Goal: Transaction & Acquisition: Purchase product/service

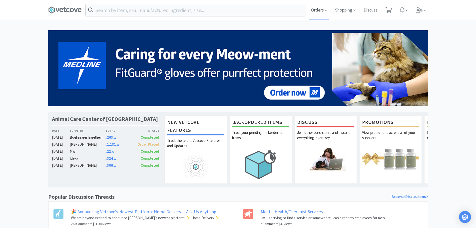
click at [324, 11] on span "Orders" at bounding box center [319, 10] width 20 height 20
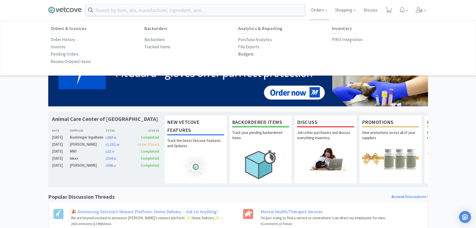
click at [247, 55] on p "Budgets" at bounding box center [246, 54] width 16 height 7
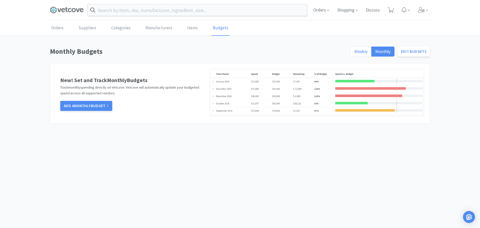
click at [361, 51] on span "Weekly" at bounding box center [360, 52] width 13 height 6
click at [354, 53] on input "Weekly" at bounding box center [354, 53] width 0 height 0
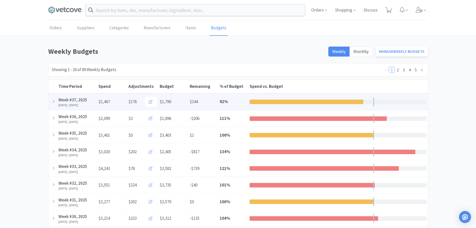
click at [181, 102] on div "Budget $1,790" at bounding box center [174, 101] width 30 height 13
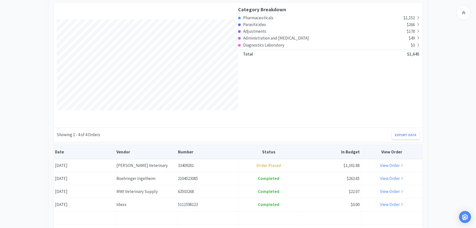
scroll to position [150, 0]
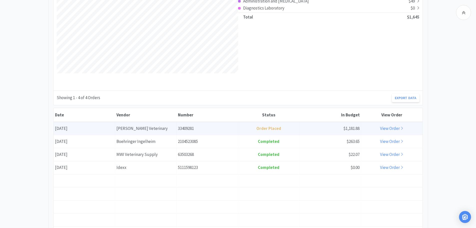
click at [385, 128] on link "View Order" at bounding box center [391, 129] width 23 height 6
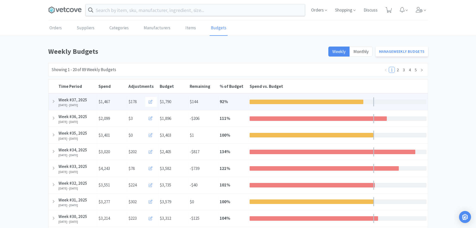
click at [182, 100] on div "Budget $1,790" at bounding box center [174, 101] width 30 height 13
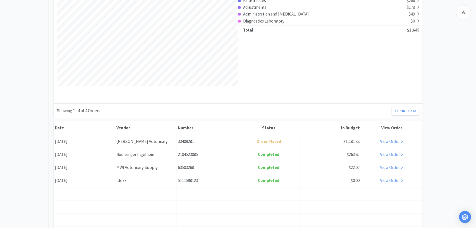
scroll to position [150, 0]
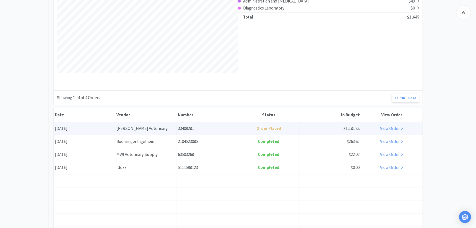
click at [388, 128] on link "View Order" at bounding box center [391, 129] width 23 height 6
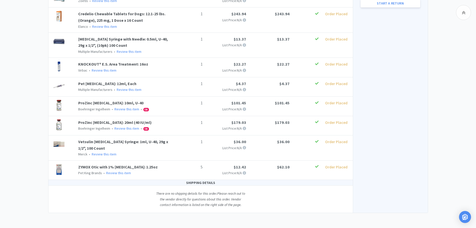
scroll to position [199, 0]
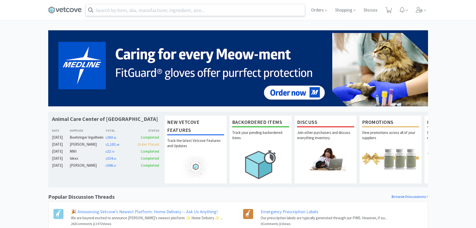
click at [197, 10] on input "text" at bounding box center [195, 10] width 219 height 12
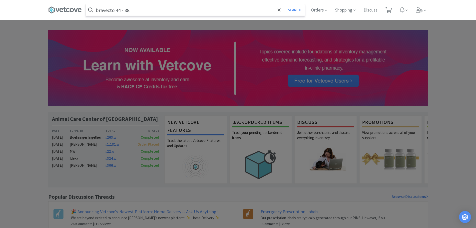
type input "bravecto 44 - 88"
click at [284, 4] on button "Search" at bounding box center [294, 10] width 21 height 12
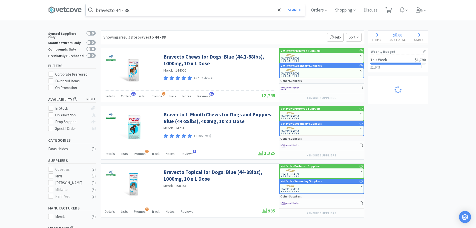
select select "1"
